Goal: Task Accomplishment & Management: Use online tool/utility

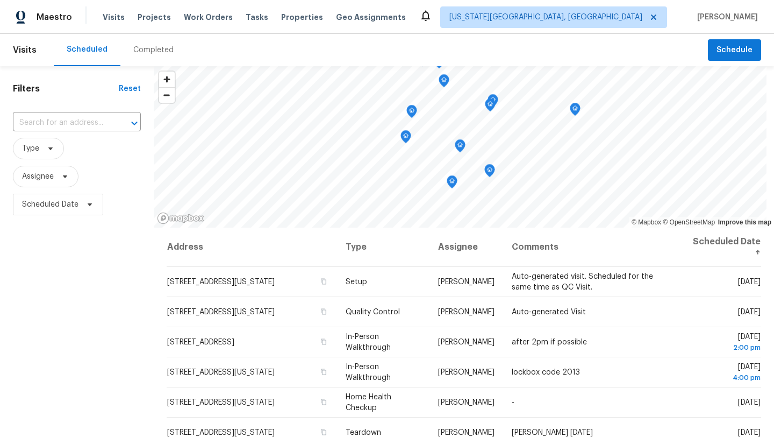
scroll to position [88, 0]
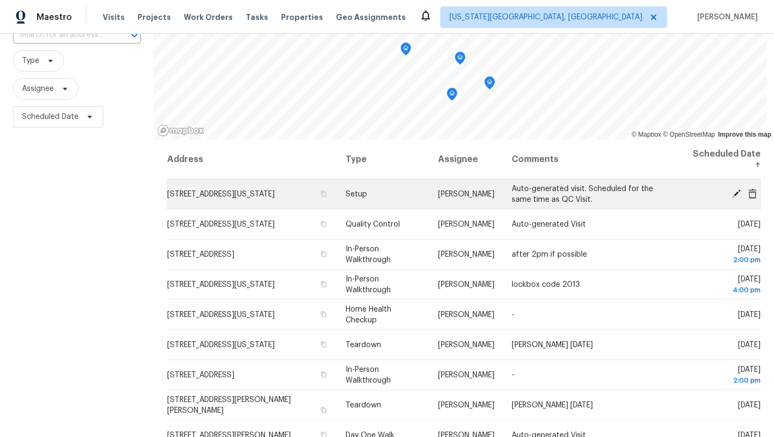
click at [733, 188] on icon at bounding box center [737, 193] width 10 height 10
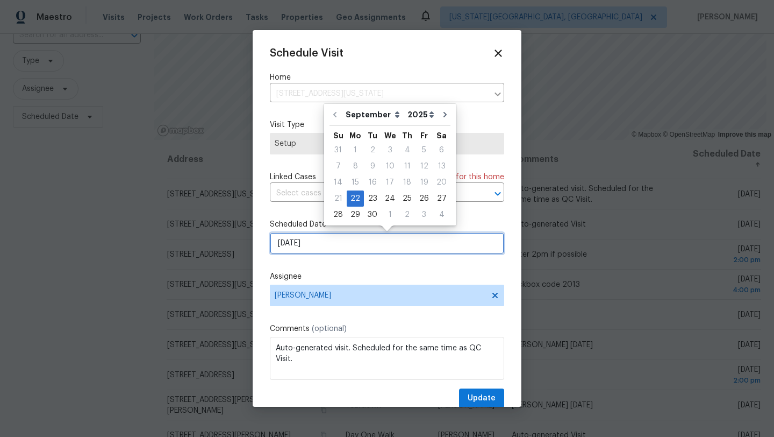
click at [351, 248] on input "9/22/2025" at bounding box center [387, 243] width 234 height 22
click at [369, 202] on div "23" at bounding box center [372, 198] width 17 height 15
type input "9/23/2025"
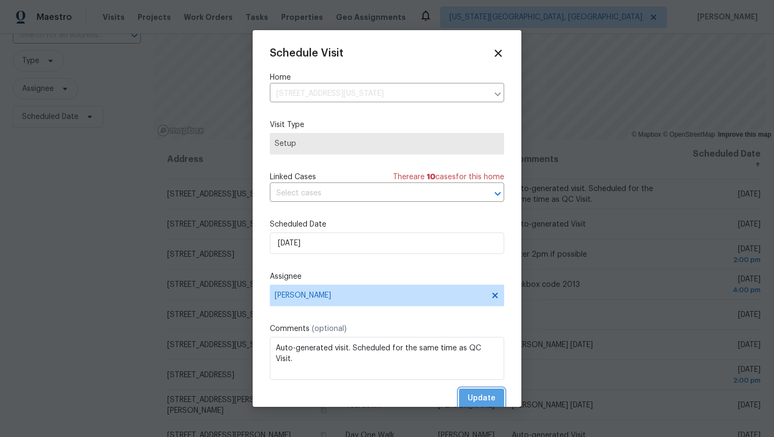
click at [475, 394] on span "Update" at bounding box center [482, 397] width 28 height 13
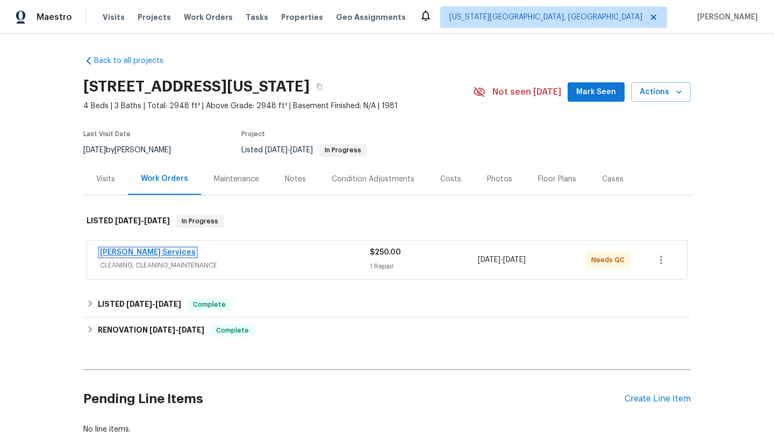
click at [155, 252] on link "Guardado Services" at bounding box center [148, 252] width 96 height 8
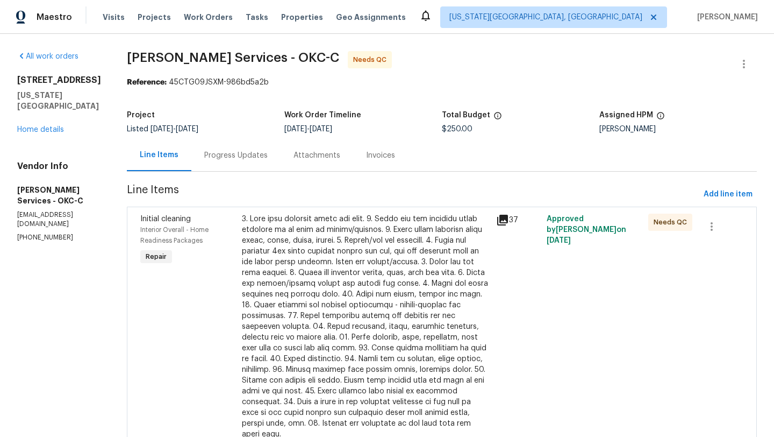
click at [672, 225] on span "Needs QC" at bounding box center [673, 222] width 38 height 11
click at [167, 219] on span "Initial cleaning" at bounding box center [165, 219] width 51 height 8
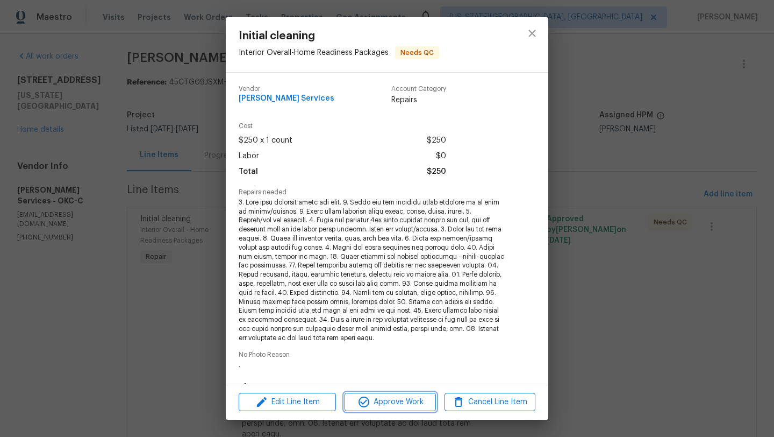
click at [381, 404] on span "Approve Work" at bounding box center [390, 401] width 84 height 13
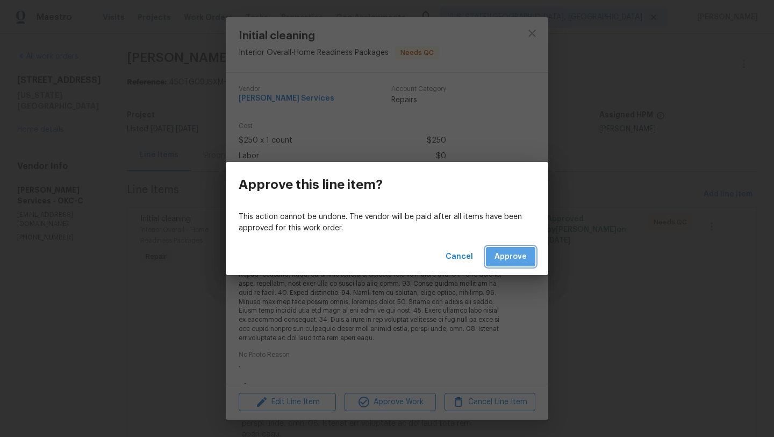
click at [505, 266] on button "Approve" at bounding box center [510, 257] width 49 height 20
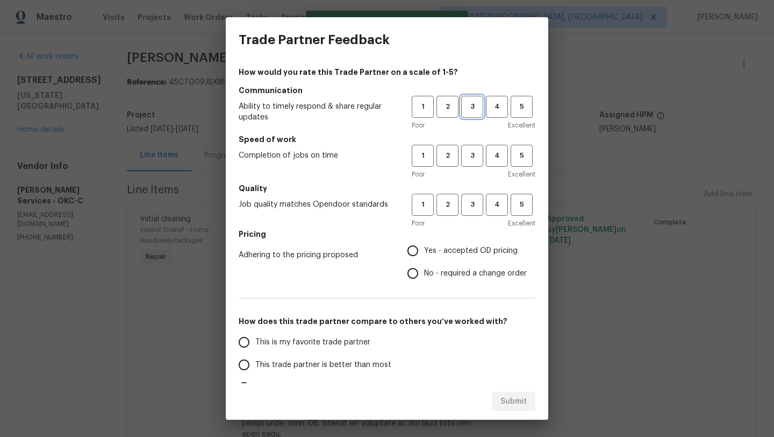
click at [470, 105] on span "3" at bounding box center [472, 107] width 20 height 12
click at [474, 150] on span "3" at bounding box center [472, 155] width 20 height 12
click at [478, 215] on button "3" at bounding box center [472, 205] width 22 height 22
click at [415, 252] on input "Yes - accepted OD pricing" at bounding box center [413, 250] width 23 height 23
radio input "true"
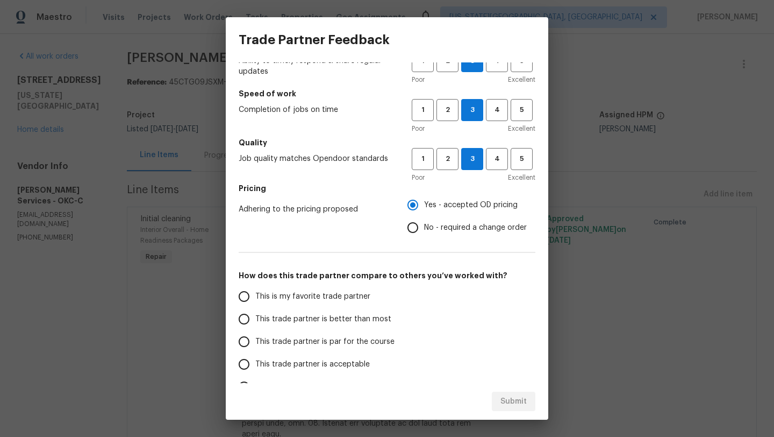
scroll to position [62, 0]
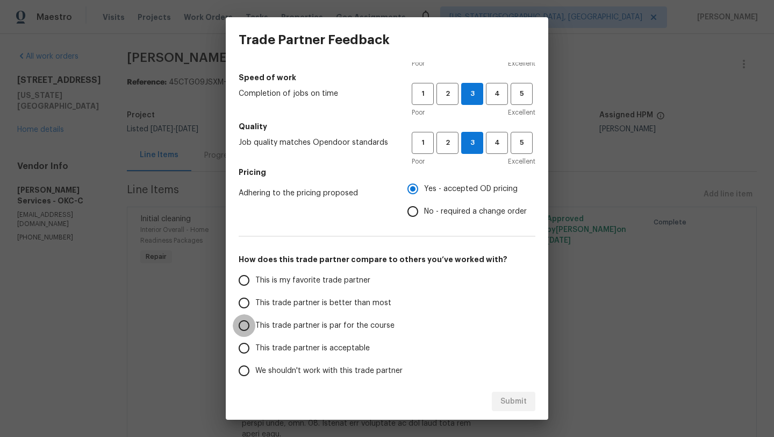
click at [242, 326] on input "This trade partner is par for the course" at bounding box center [244, 325] width 23 height 23
click at [510, 397] on span "Submit" at bounding box center [514, 401] width 26 height 13
radio input "true"
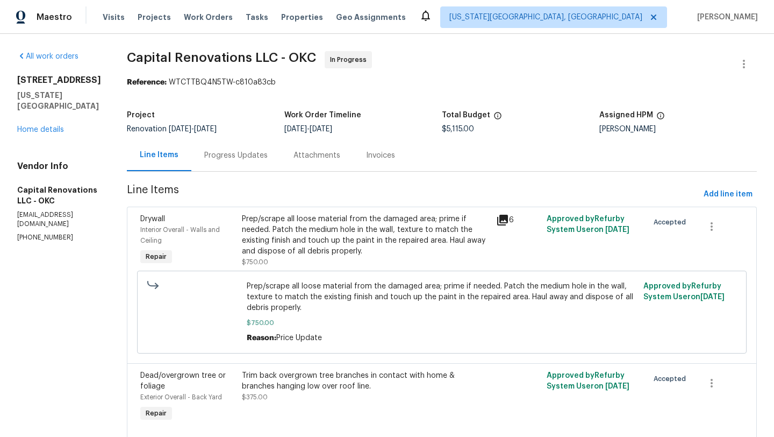
scroll to position [78, 0]
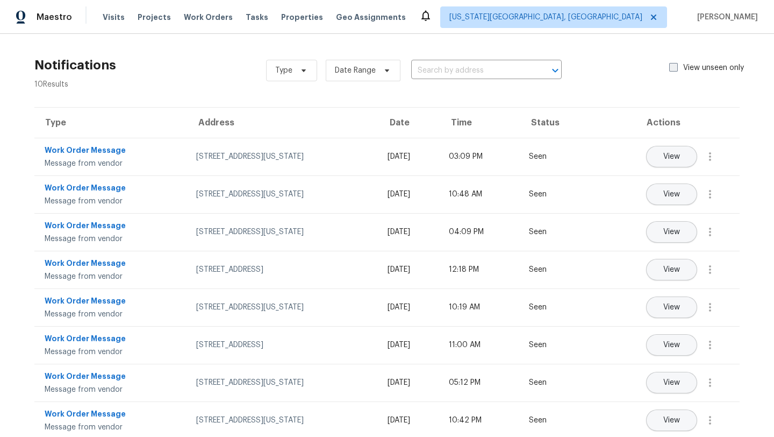
click at [673, 67] on span at bounding box center [673, 67] width 9 height 9
click at [673, 67] on input "View unseen only" at bounding box center [672, 65] width 7 height 7
checkbox input "true"
